Goal: Find specific page/section: Find specific page/section

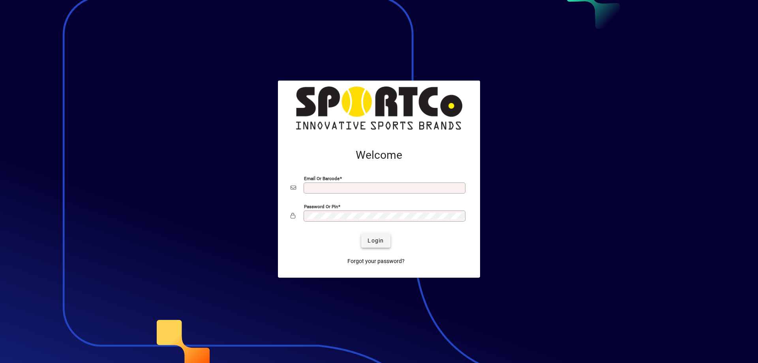
type input "**********"
click at [373, 244] on span "Login" at bounding box center [376, 240] width 16 height 8
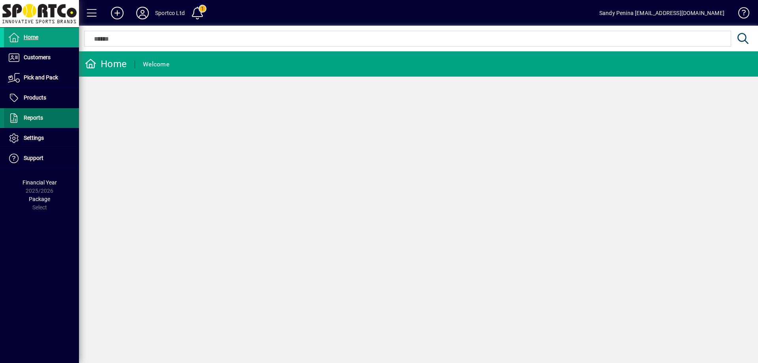
click at [36, 118] on span "Reports" at bounding box center [33, 117] width 19 height 6
